Goal: Find specific page/section

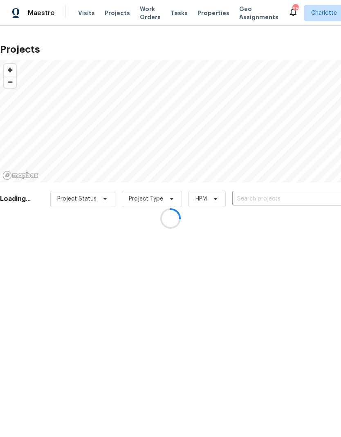
click at [90, 5] on div at bounding box center [170, 218] width 341 height 437
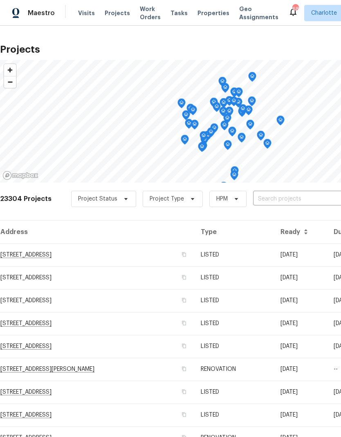
click at [87, 14] on span "Visits" at bounding box center [86, 13] width 17 height 8
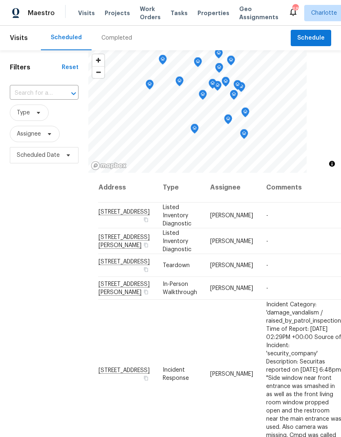
click at [30, 93] on input "text" at bounding box center [33, 93] width 46 height 13
type input "133 dev"
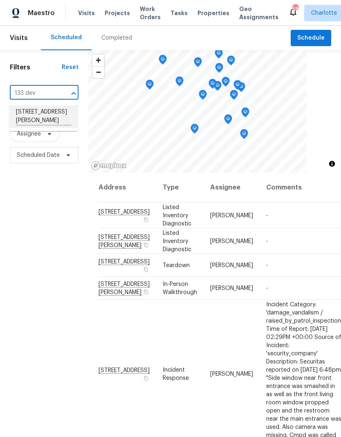
click at [29, 116] on li "[STREET_ADDRESS][PERSON_NAME]" at bounding box center [43, 116] width 68 height 22
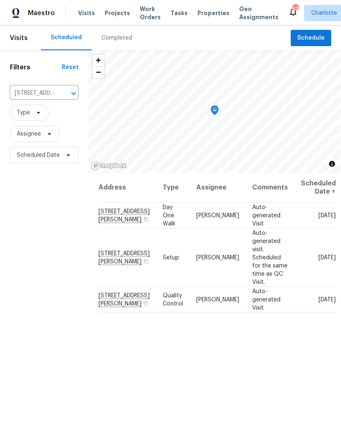
click at [119, 12] on span "Projects" at bounding box center [117, 13] width 25 height 8
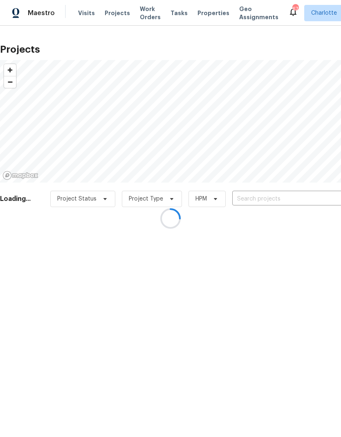
click at [297, 197] on div at bounding box center [170, 218] width 341 height 437
click at [300, 200] on div at bounding box center [170, 218] width 341 height 437
click at [302, 199] on div at bounding box center [170, 218] width 341 height 437
click at [286, 201] on div at bounding box center [170, 218] width 341 height 437
click at [292, 197] on div at bounding box center [170, 218] width 341 height 437
